Goal: Task Accomplishment & Management: Manage account settings

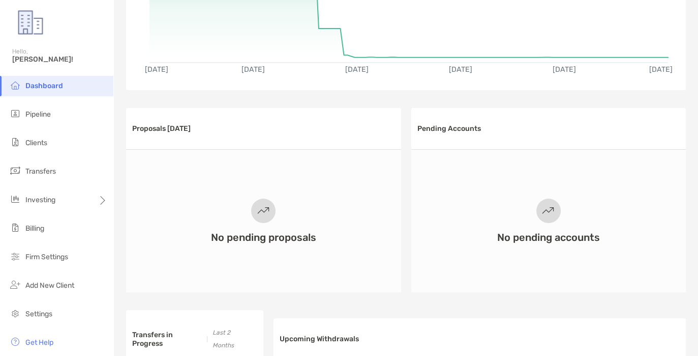
scroll to position [163, 0]
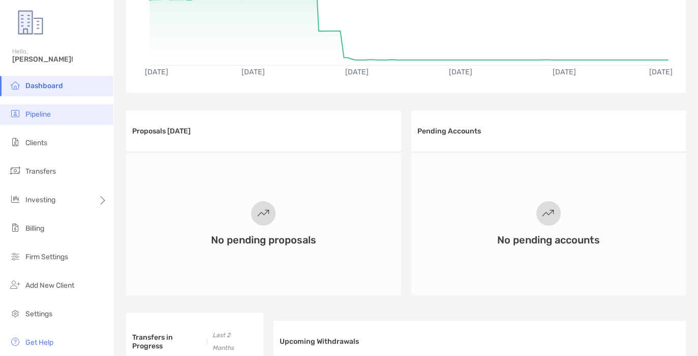
click at [37, 113] on span "Pipeline" at bounding box center [37, 114] width 25 height 9
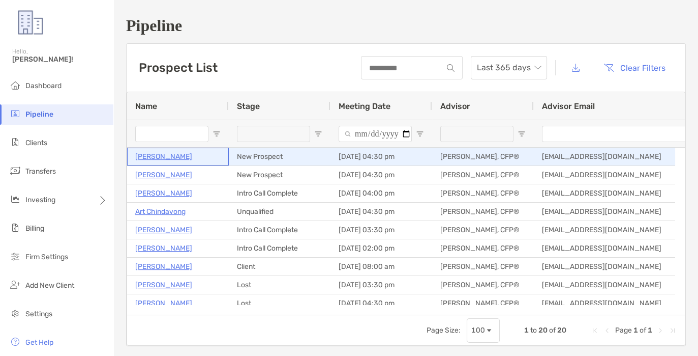
click at [173, 157] on p "[PERSON_NAME]" at bounding box center [163, 156] width 57 height 13
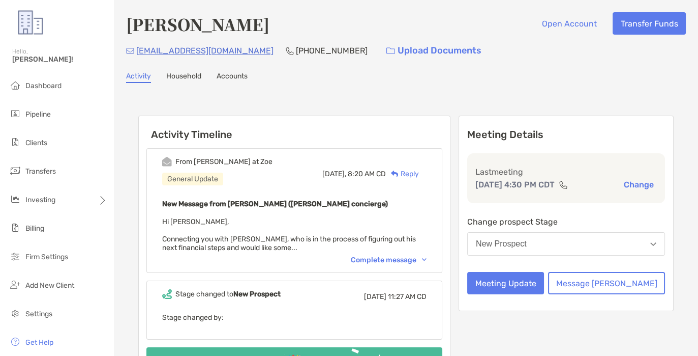
click at [597, 240] on button "New Prospect" at bounding box center [566, 243] width 198 height 23
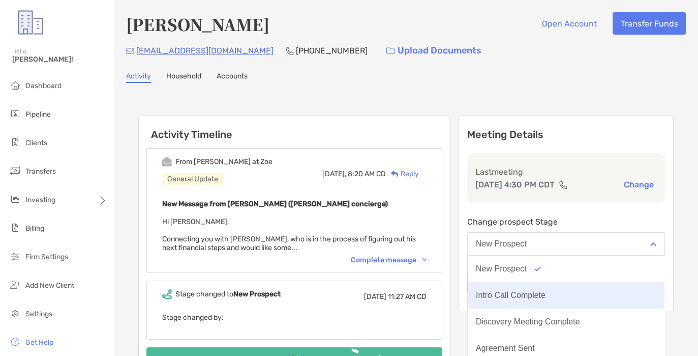
click at [580, 295] on button "Intro Call Complete" at bounding box center [566, 295] width 197 height 26
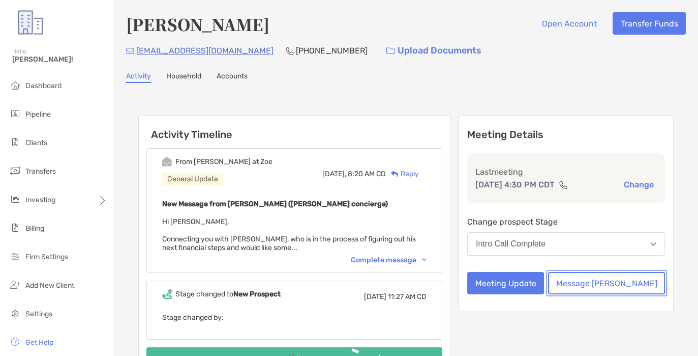
click at [626, 288] on button "Message Zoe" at bounding box center [606, 283] width 117 height 22
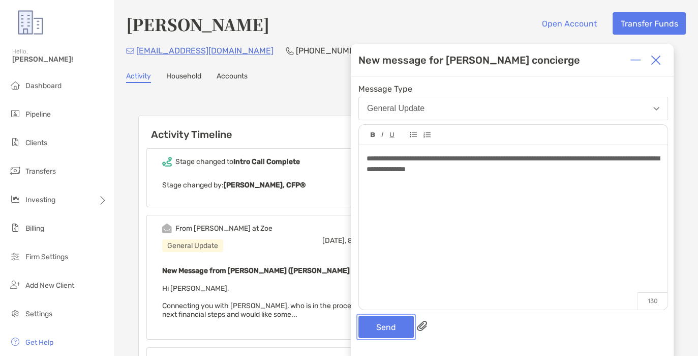
click at [389, 329] on button "Send" at bounding box center [386, 326] width 55 height 22
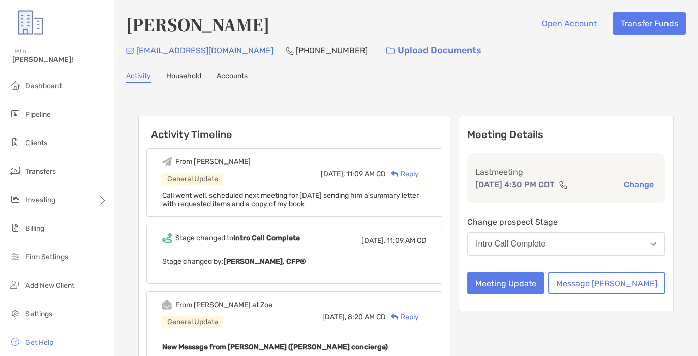
click at [276, 100] on div "Activity Timeline From Erik General Update Today, 11:09 AM CD Reply Call went w…" at bounding box center [406, 339] width 560 height 493
click at [47, 112] on span "Pipeline" at bounding box center [37, 114] width 25 height 9
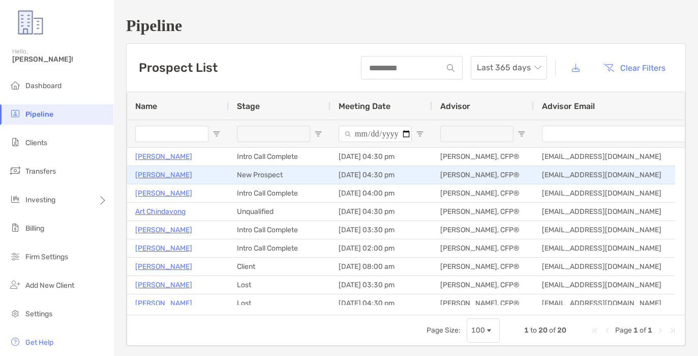
click at [149, 175] on p "[PERSON_NAME]" at bounding box center [163, 174] width 57 height 13
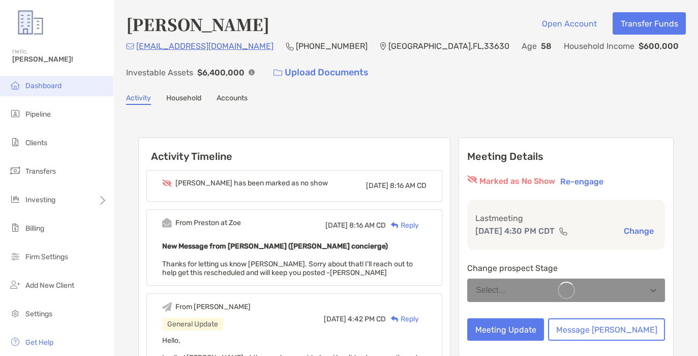
click at [39, 77] on li "Dashboard" at bounding box center [56, 86] width 113 height 20
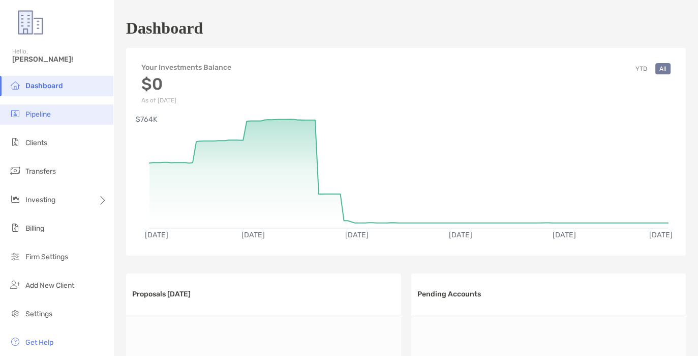
click at [38, 111] on span "Pipeline" at bounding box center [37, 114] width 25 height 9
